Goal: Information Seeking & Learning: Learn about a topic

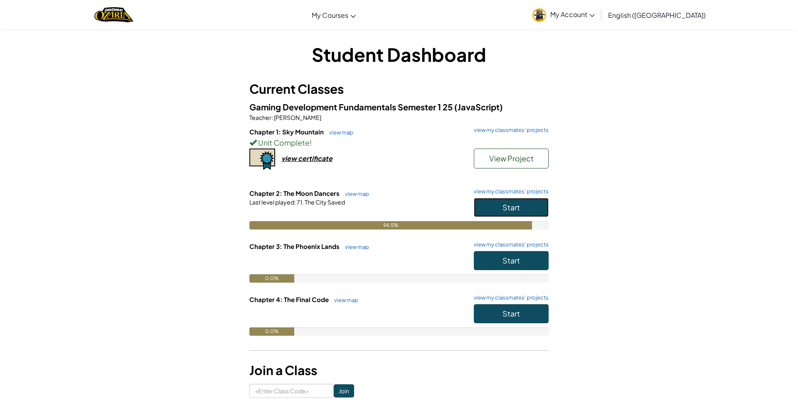
click at [506, 208] on span "Start" at bounding box center [510, 208] width 17 height 10
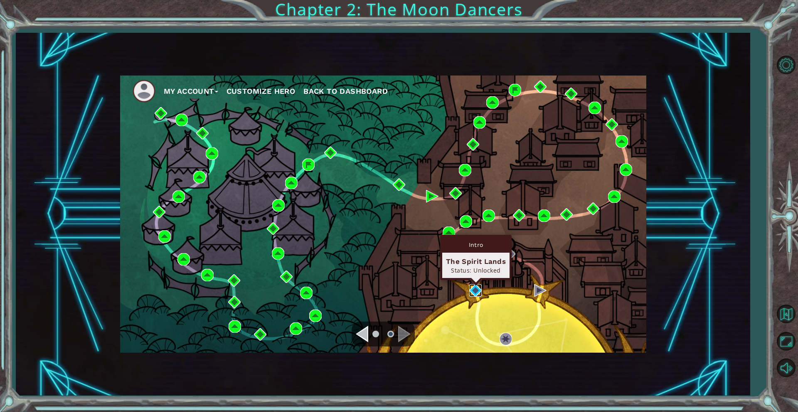
click at [476, 289] on img at bounding box center [475, 291] width 12 height 12
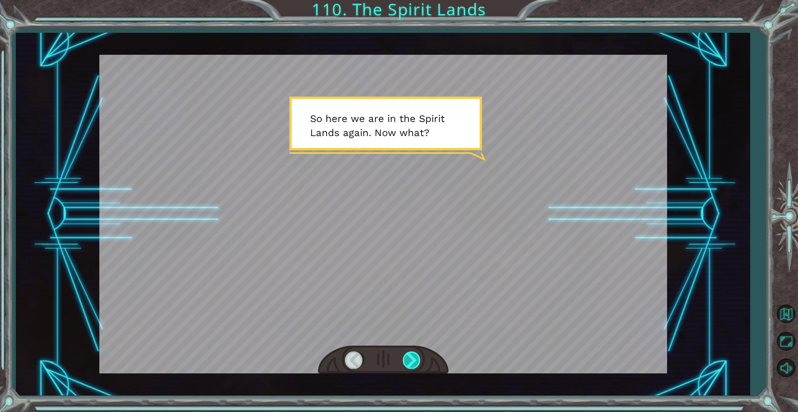
click at [411, 358] on div at bounding box center [412, 360] width 19 height 17
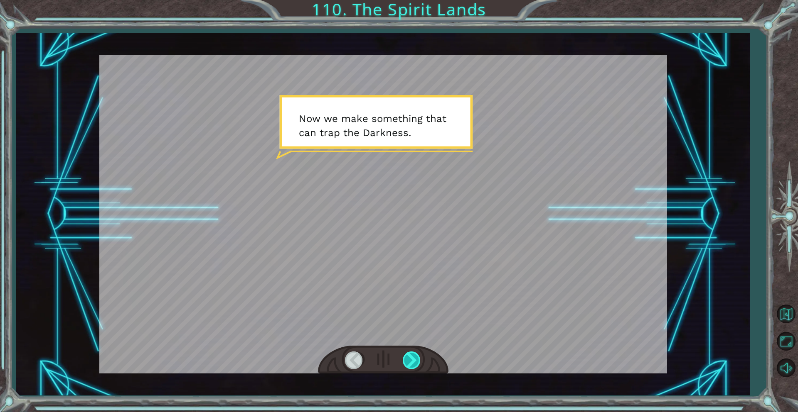
click at [411, 358] on div at bounding box center [412, 360] width 19 height 17
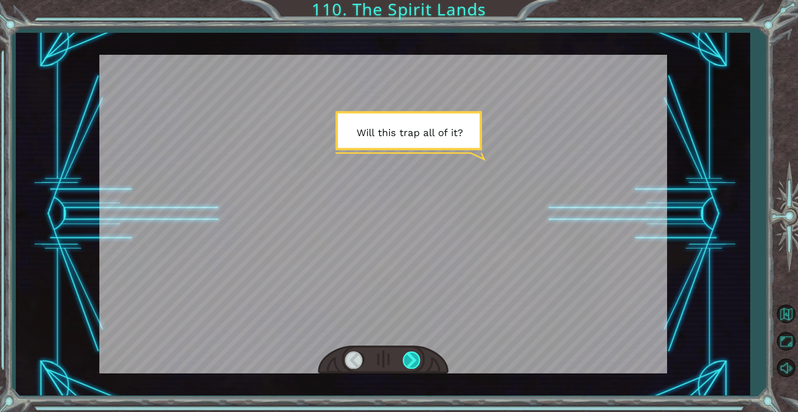
click at [411, 358] on div at bounding box center [412, 360] width 19 height 17
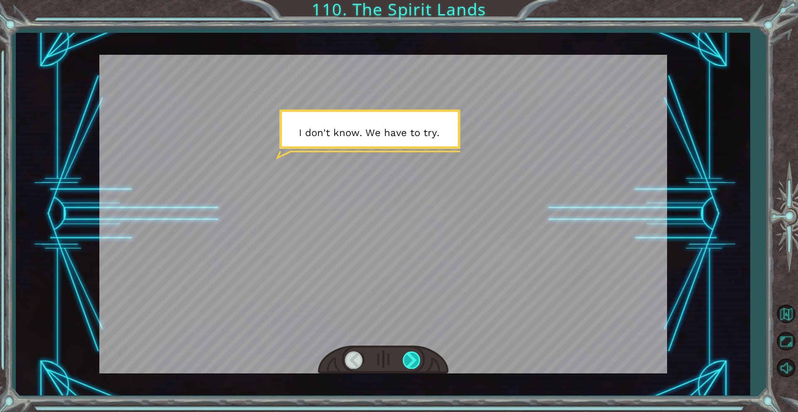
click at [411, 358] on div at bounding box center [412, 360] width 19 height 17
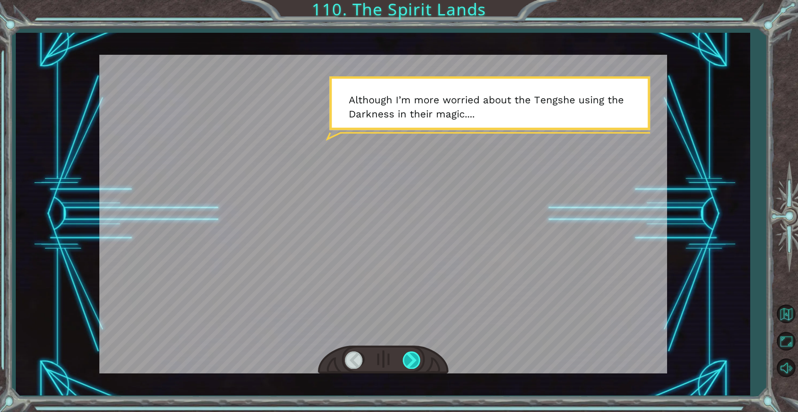
click at [411, 358] on div at bounding box center [412, 360] width 19 height 17
click at [412, 358] on div at bounding box center [412, 360] width 19 height 17
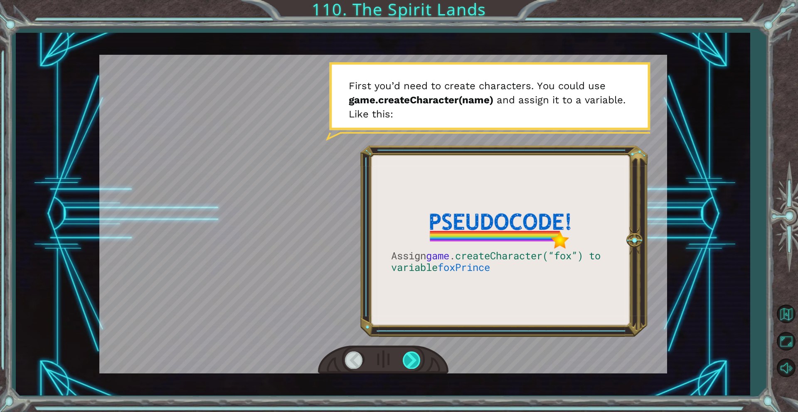
click at [412, 358] on div at bounding box center [412, 360] width 19 height 17
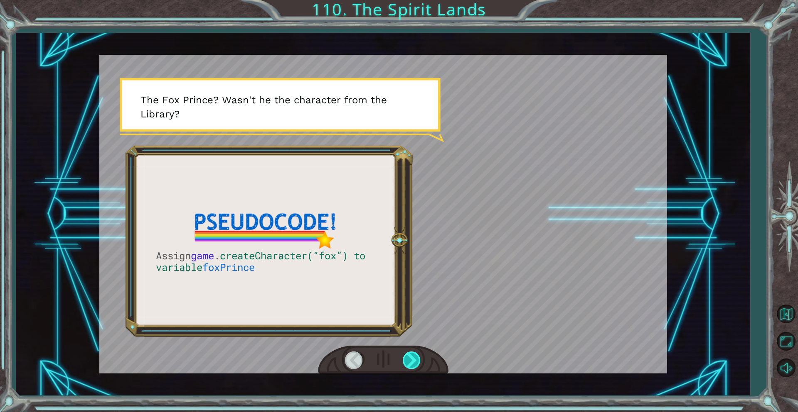
click at [412, 358] on div at bounding box center [412, 360] width 19 height 17
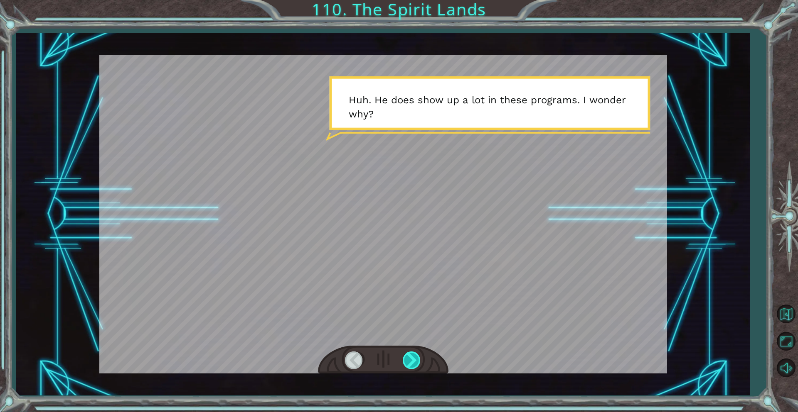
click at [412, 358] on div at bounding box center [412, 360] width 19 height 17
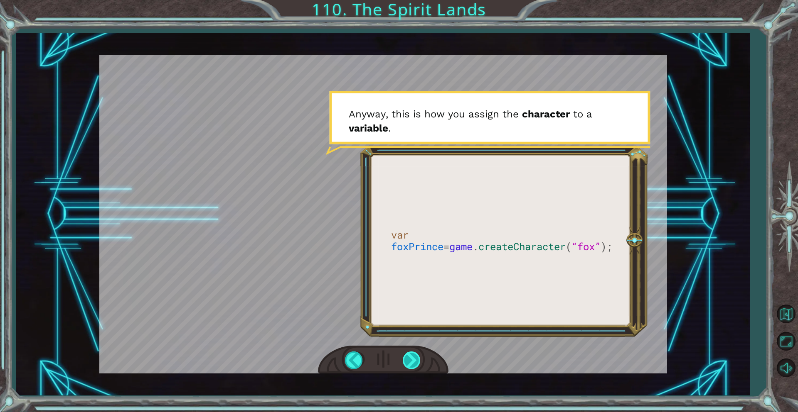
click at [412, 358] on div at bounding box center [412, 360] width 19 height 17
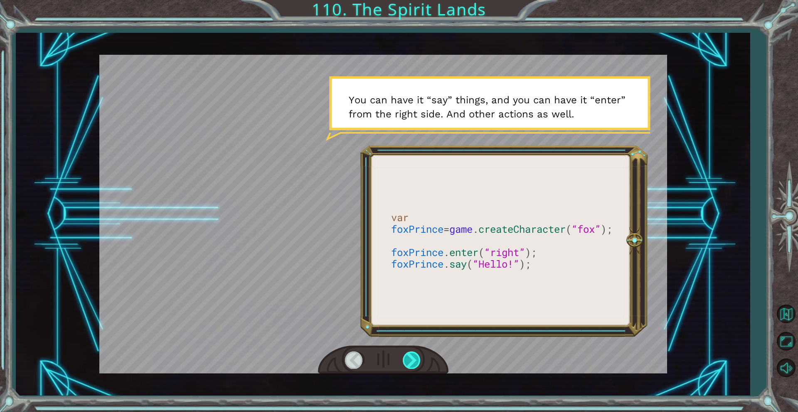
click at [412, 358] on div at bounding box center [412, 360] width 19 height 17
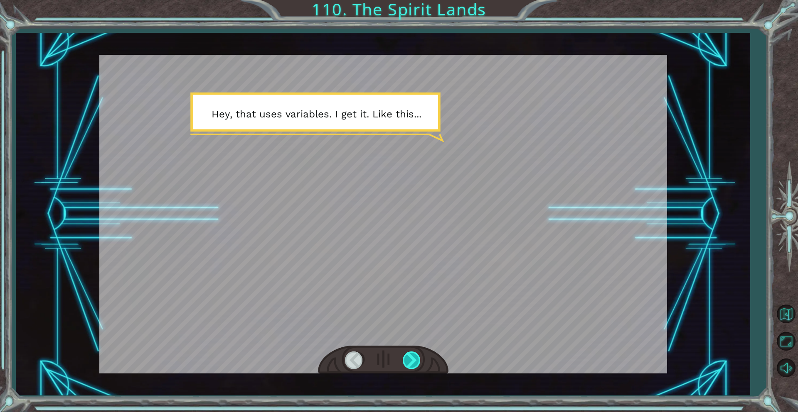
click at [412, 358] on div at bounding box center [412, 360] width 19 height 17
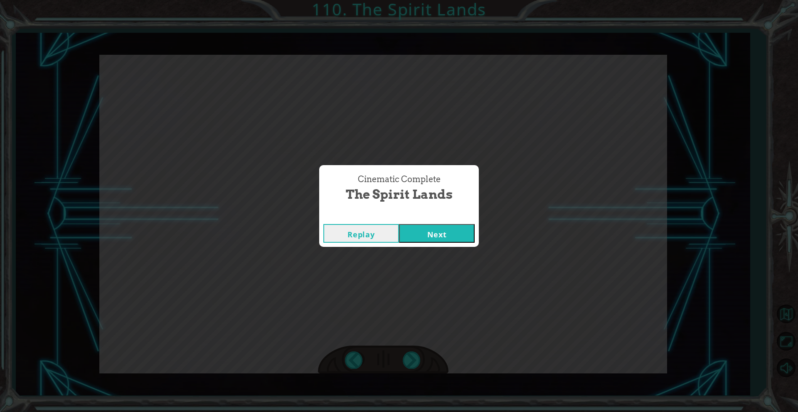
click at [434, 230] on button "Next" at bounding box center [437, 233] width 76 height 19
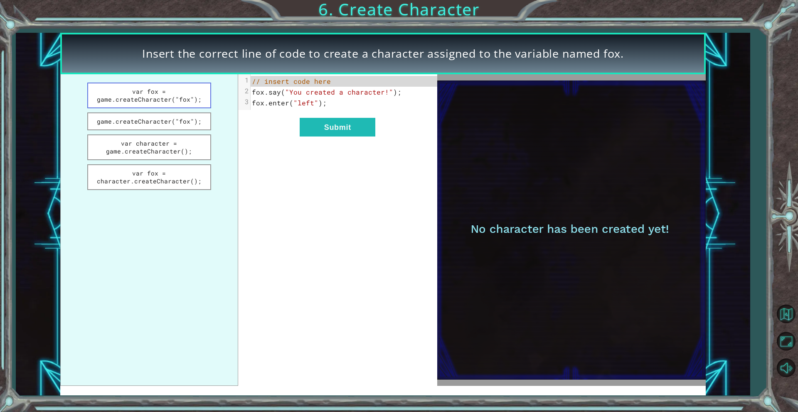
click at [194, 99] on button "var fox = game.createCharacter("fox");" at bounding box center [149, 96] width 124 height 26
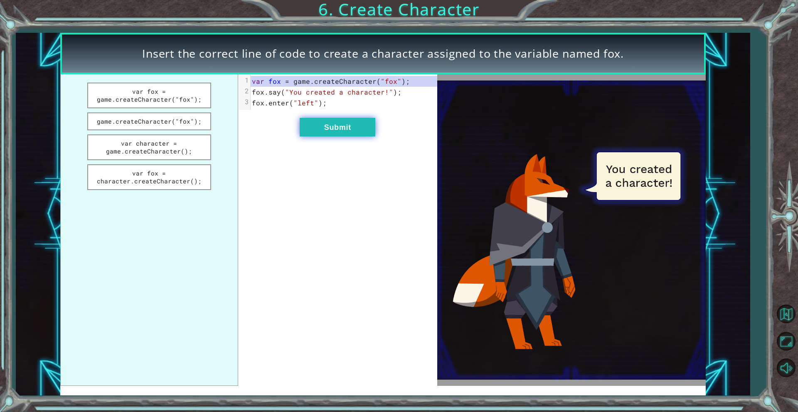
click at [363, 131] on button "Submit" at bounding box center [337, 127] width 76 height 19
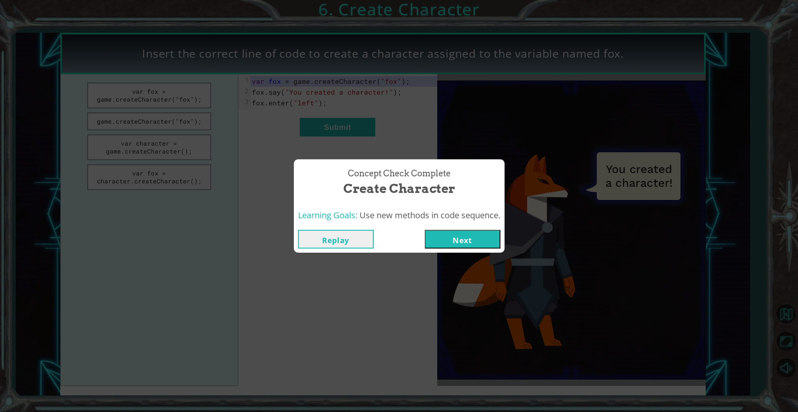
drag, startPoint x: 457, startPoint y: 244, endPoint x: 450, endPoint y: 240, distance: 8.4
click at [455, 243] on button "Next" at bounding box center [463, 239] width 76 height 19
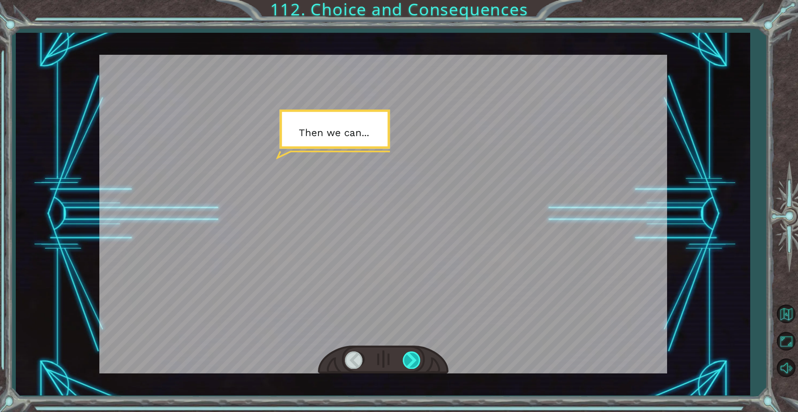
click at [412, 357] on div at bounding box center [412, 360] width 19 height 17
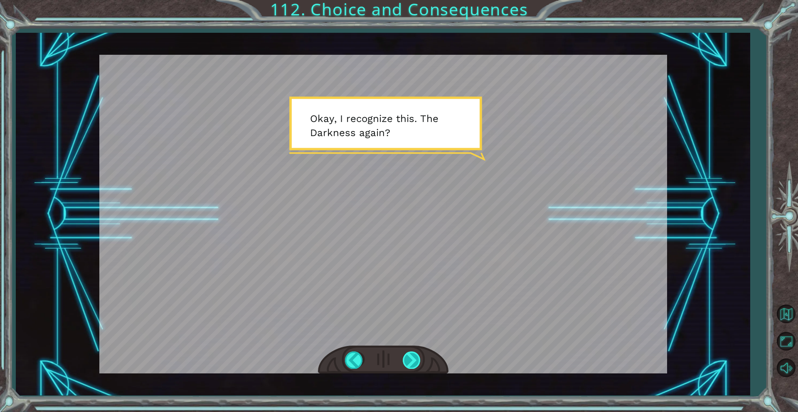
click at [414, 356] on div at bounding box center [412, 360] width 19 height 17
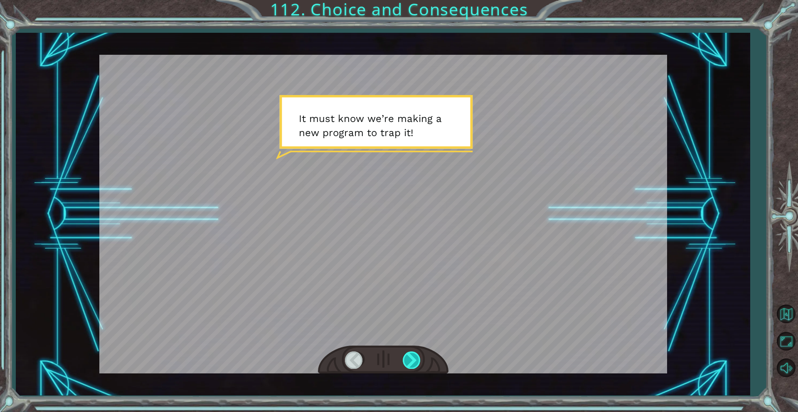
click at [409, 363] on div at bounding box center [412, 360] width 19 height 17
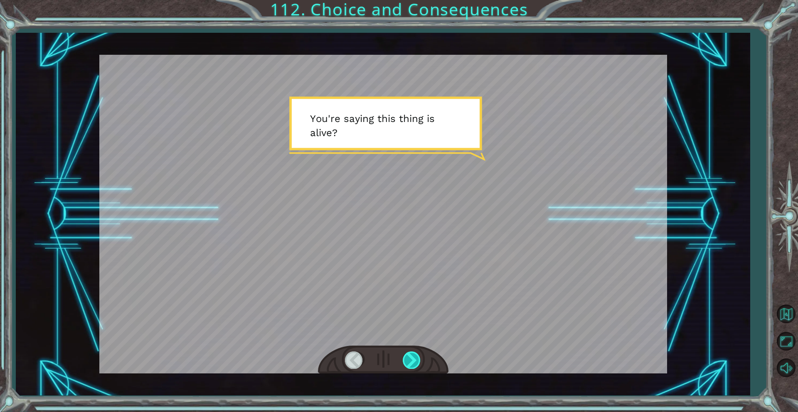
click at [407, 353] on div at bounding box center [412, 360] width 19 height 17
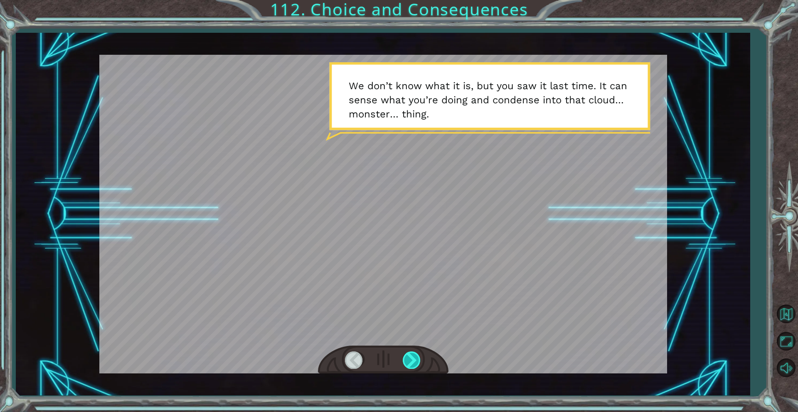
click at [417, 358] on div at bounding box center [412, 360] width 19 height 17
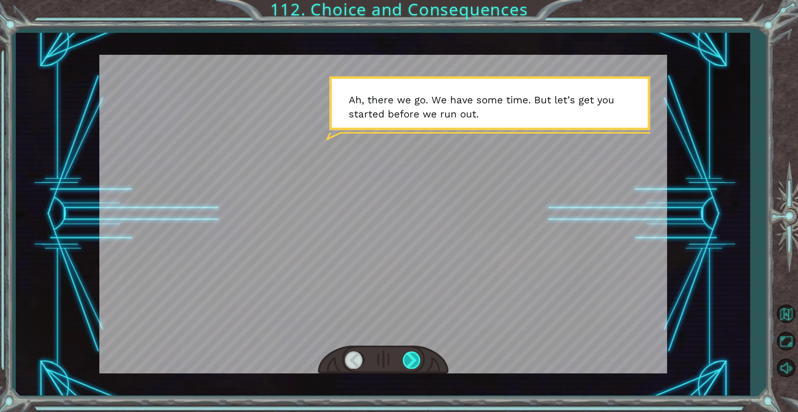
click at [415, 358] on div at bounding box center [412, 360] width 19 height 17
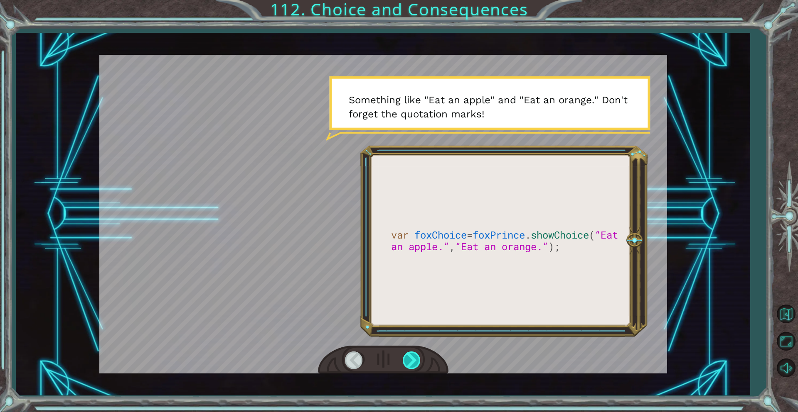
click at [415, 358] on div at bounding box center [412, 360] width 19 height 17
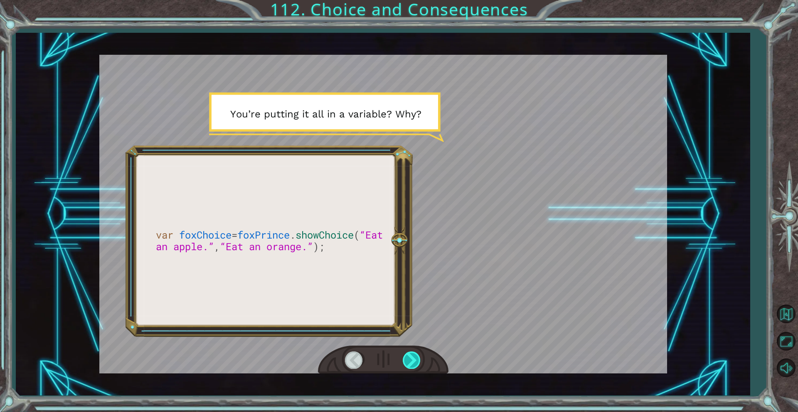
click at [415, 358] on div at bounding box center [412, 360] width 19 height 17
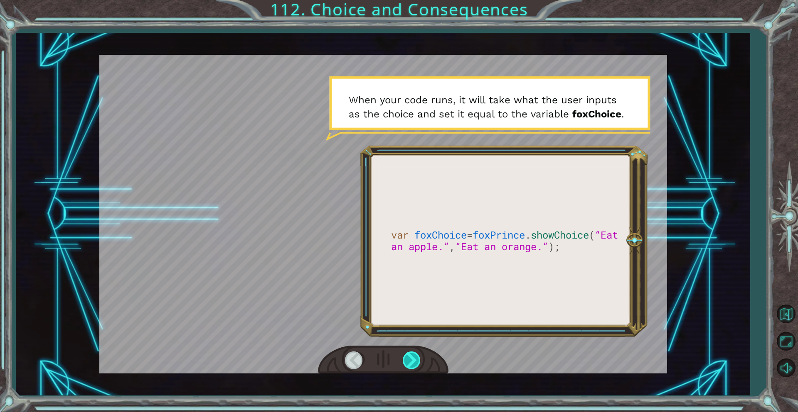
click at [412, 361] on div at bounding box center [412, 360] width 19 height 17
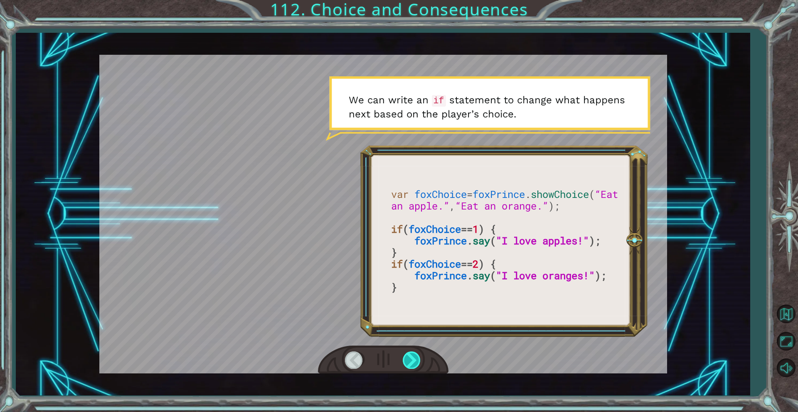
click at [407, 365] on div at bounding box center [412, 360] width 19 height 17
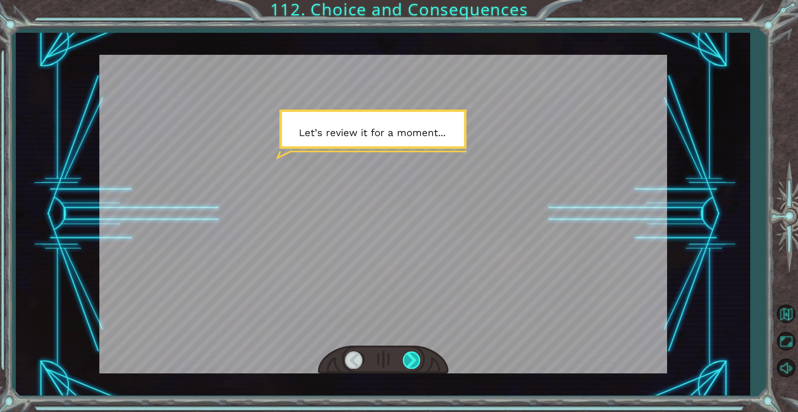
click at [407, 365] on div at bounding box center [412, 360] width 19 height 17
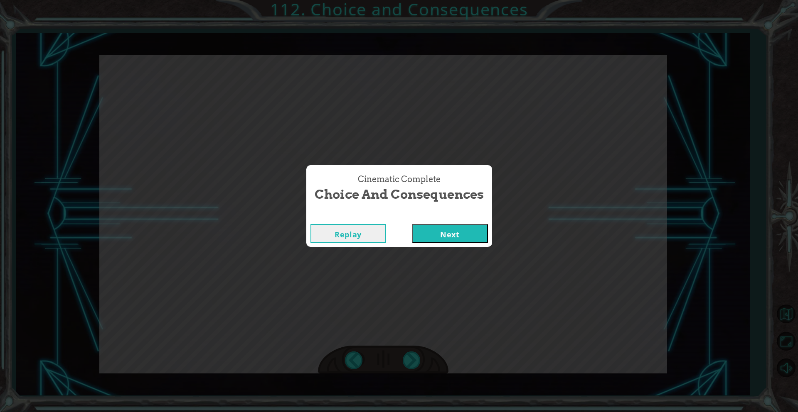
click at [447, 228] on button "Next" at bounding box center [450, 233] width 76 height 19
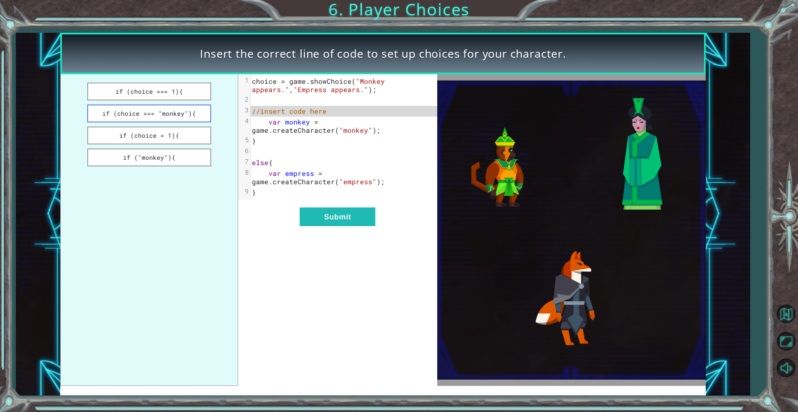
click at [187, 113] on button "if (choice === "monkey"){" at bounding box center [149, 114] width 124 height 18
click at [309, 218] on button "Submit" at bounding box center [337, 217] width 76 height 19
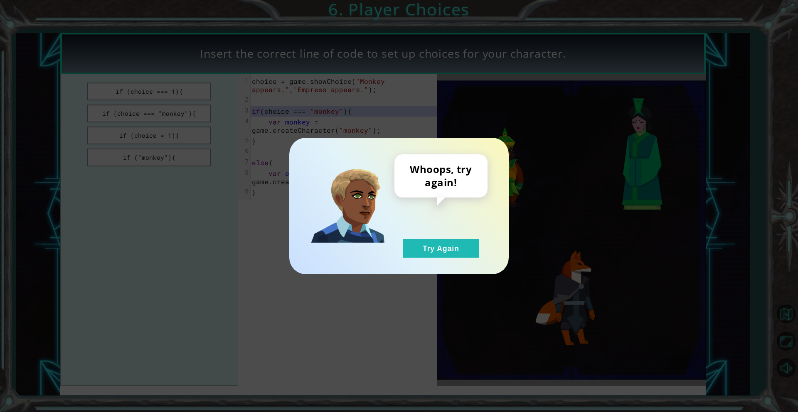
click at [427, 261] on div "Whoops, try again! Try Again" at bounding box center [398, 206] width 219 height 137
click at [446, 243] on button "Try Again" at bounding box center [441, 248] width 76 height 19
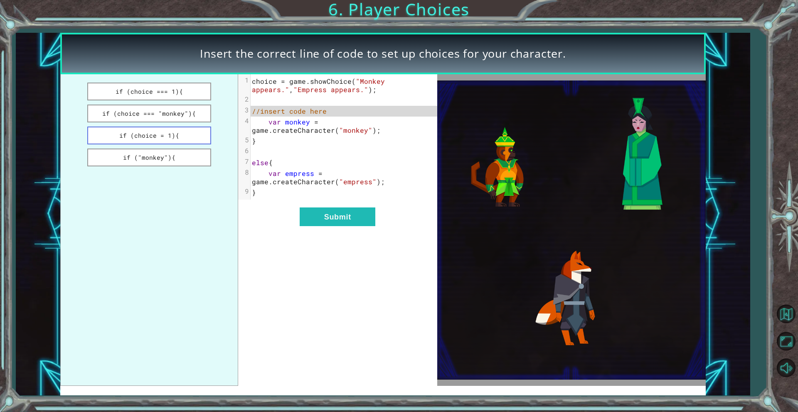
click at [172, 136] on button "if (choice = 1){" at bounding box center [149, 136] width 124 height 18
click at [334, 212] on button "Submit" at bounding box center [337, 217] width 76 height 19
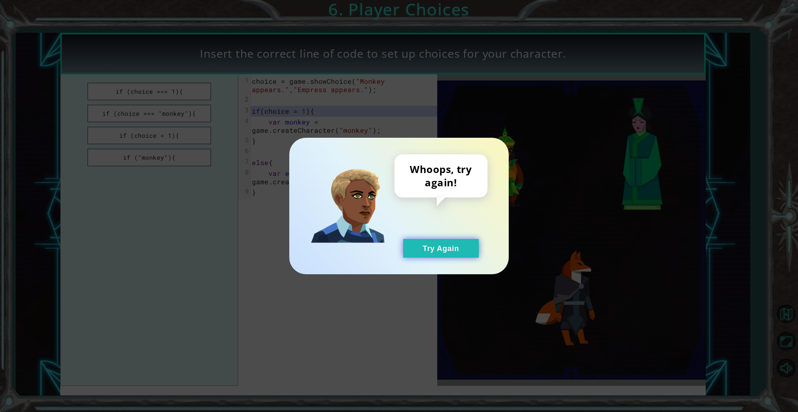
click at [447, 251] on button "Try Again" at bounding box center [441, 248] width 76 height 19
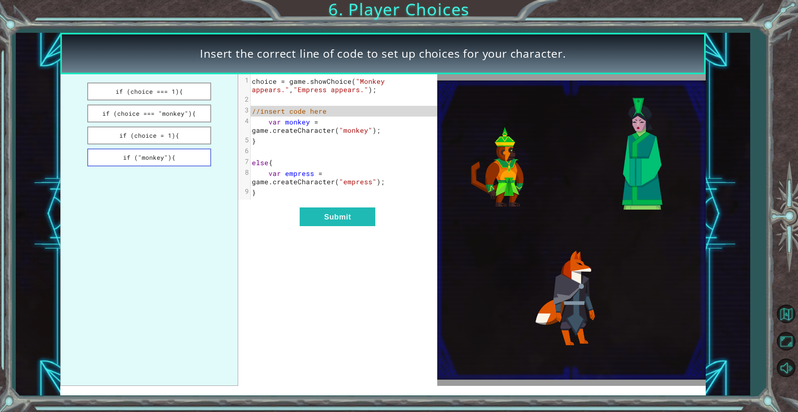
click at [159, 161] on button "if ("monkey"){" at bounding box center [149, 158] width 124 height 18
click at [330, 204] on div "xxxxxxxxxx 9 1 choice = game . showChoice ( "Monkey appears." , "Empress appear…" at bounding box center [337, 230] width 199 height 312
click at [330, 214] on button "Submit" at bounding box center [337, 217] width 76 height 19
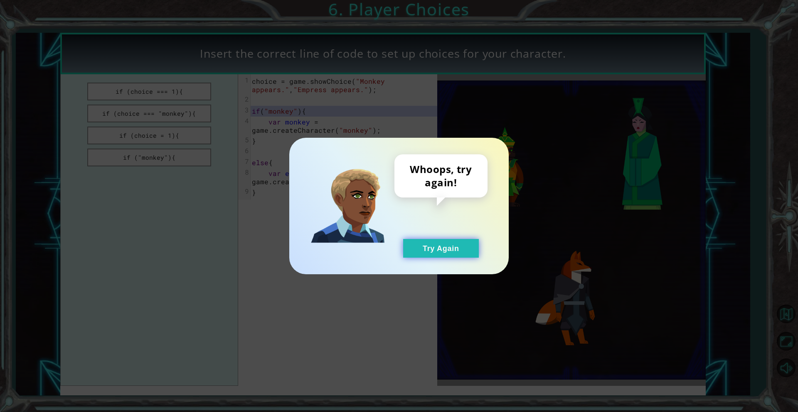
click at [412, 241] on button "Try Again" at bounding box center [441, 248] width 76 height 19
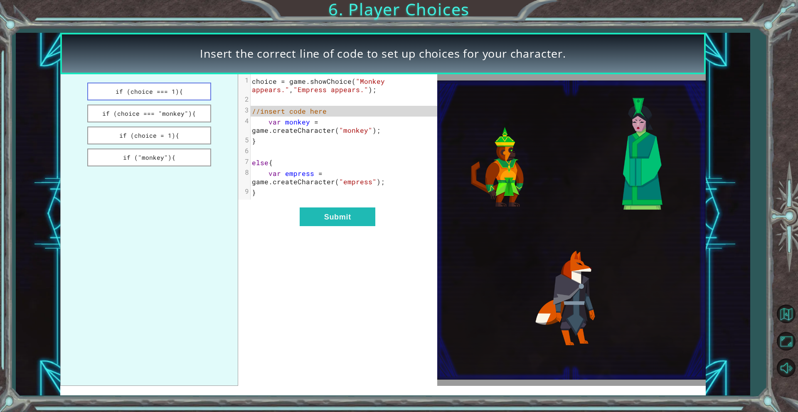
click at [171, 93] on button "if (choice === 1){" at bounding box center [149, 92] width 124 height 18
click at [317, 214] on button "Submit" at bounding box center [337, 217] width 76 height 19
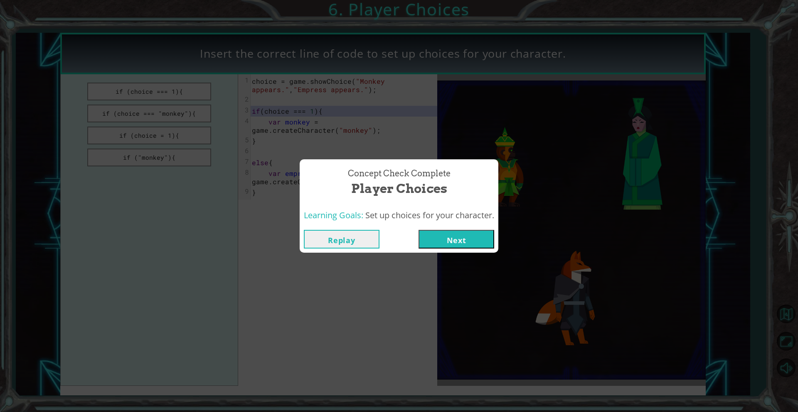
click at [449, 236] on button "Next" at bounding box center [456, 239] width 76 height 19
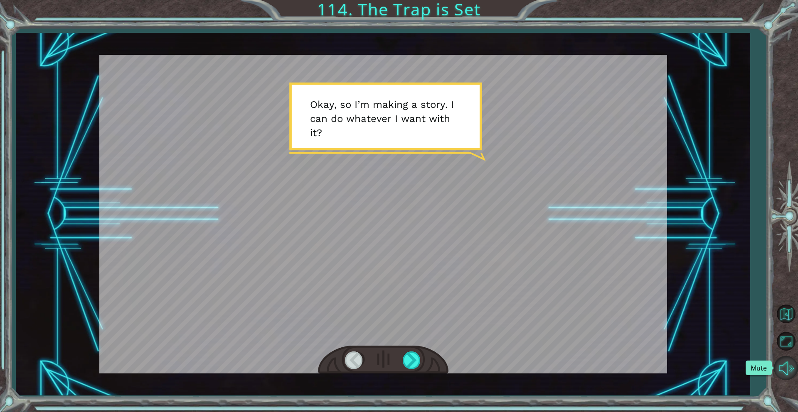
click at [786, 367] on button "Mute" at bounding box center [785, 368] width 24 height 24
